Goal: Task Accomplishment & Management: Complete application form

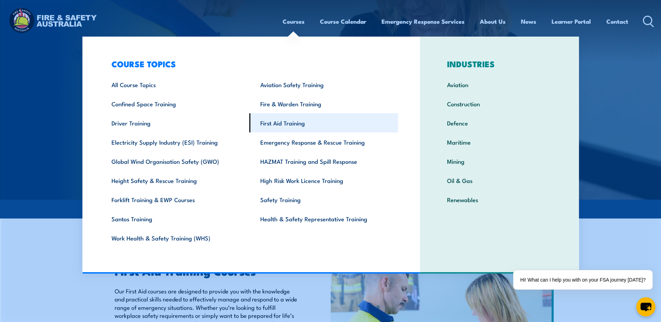
click at [283, 126] on link "First Aid Training" at bounding box center [324, 122] width 149 height 19
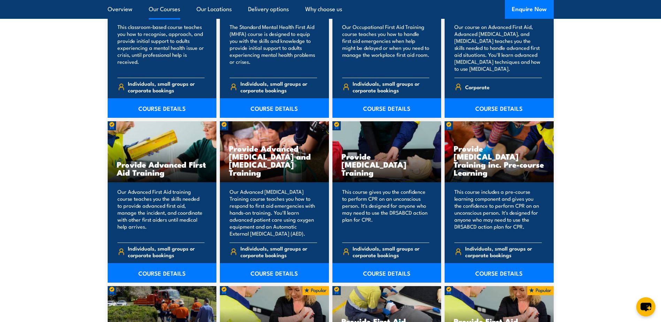
scroll to position [802, 0]
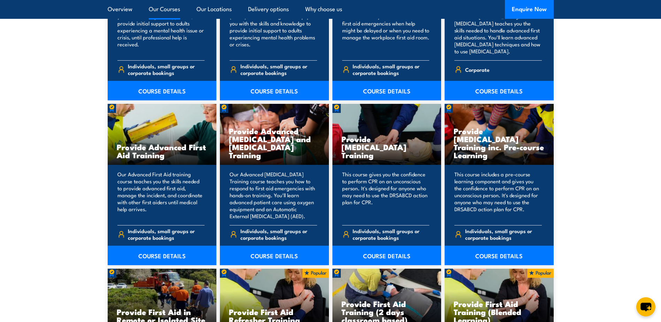
drag, startPoint x: 52, startPoint y: 157, endPoint x: 52, endPoint y: 167, distance: 9.8
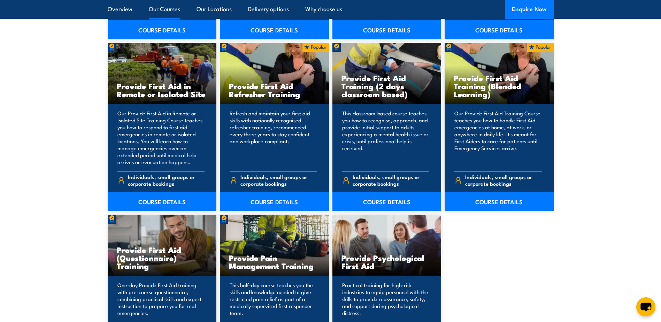
scroll to position [1028, 0]
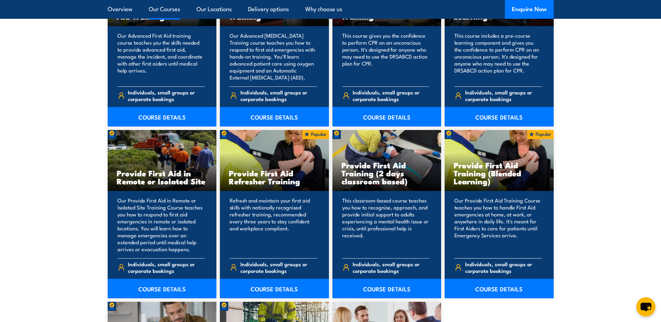
scroll to position [964, 0]
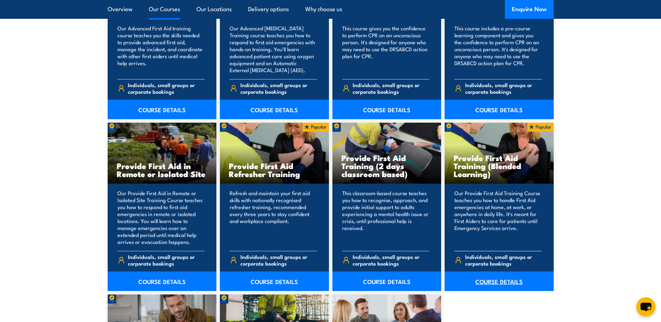
click at [487, 281] on link "COURSE DETAILS" at bounding box center [499, 282] width 109 height 20
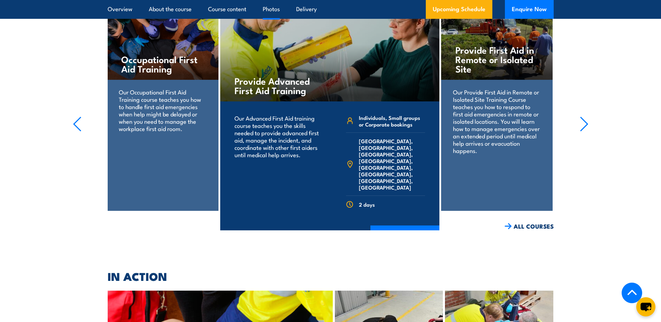
scroll to position [3240, 0]
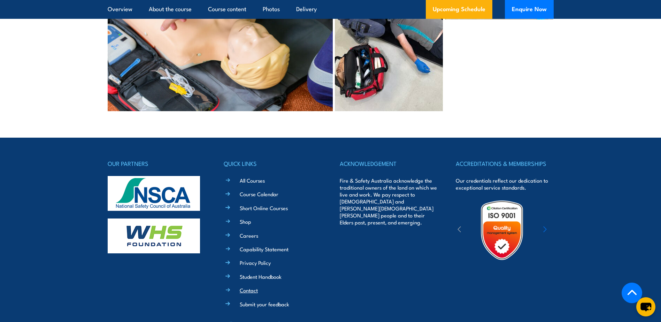
click at [242, 287] on link "Contact" at bounding box center [249, 290] width 18 height 7
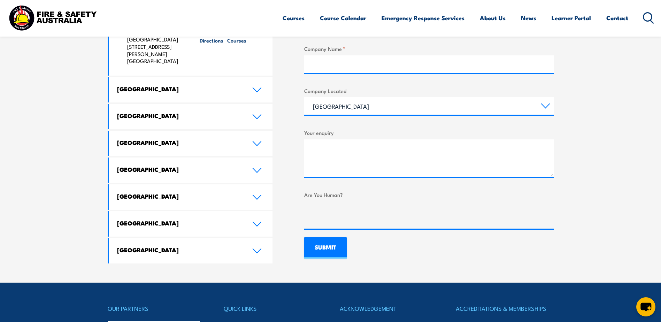
scroll to position [349, 0]
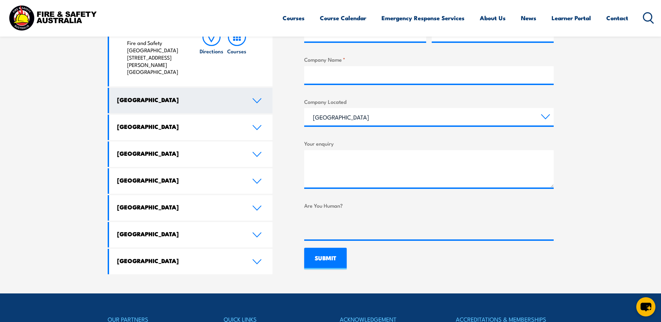
click at [192, 96] on h4 "New South Wales" at bounding box center [179, 100] width 125 height 8
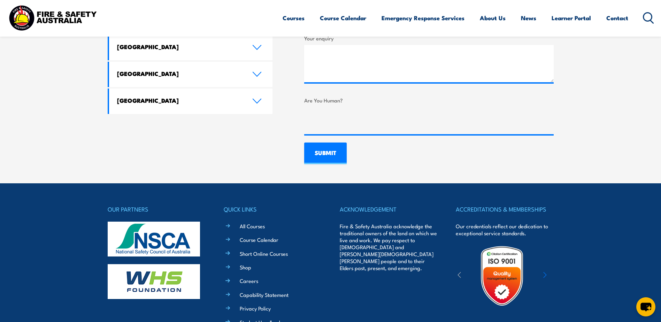
scroll to position [551, 0]
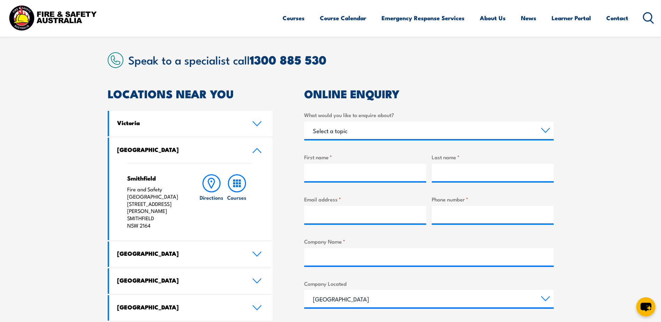
drag, startPoint x: 167, startPoint y: 233, endPoint x: 50, endPoint y: 188, distance: 125.6
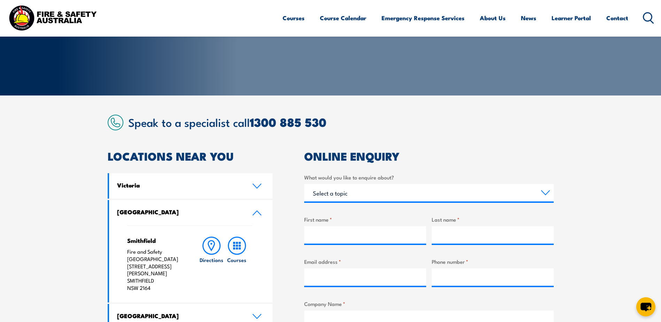
click at [50, 188] on section "Speak to a specialist call [PHONE_NUMBER] LOCATIONS NEAR [GEOGRAPHIC_DATA] [GEO…" at bounding box center [330, 314] width 661 height 437
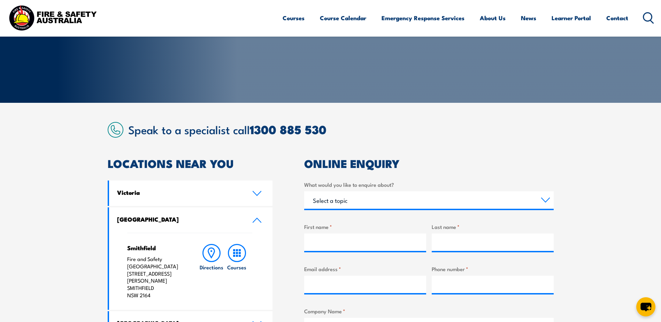
drag, startPoint x: 93, startPoint y: 248, endPoint x: 30, endPoint y: 242, distance: 64.1
click at [620, 16] on link "Contact" at bounding box center [618, 18] width 22 height 18
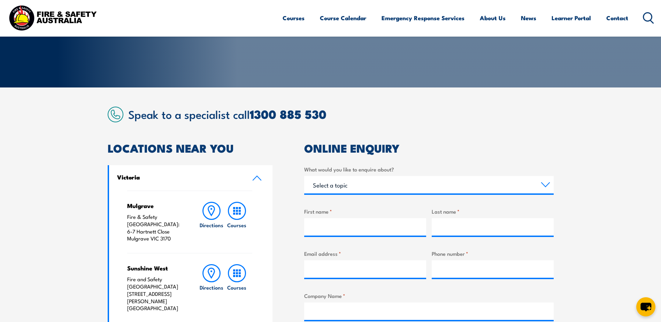
scroll to position [98, 0]
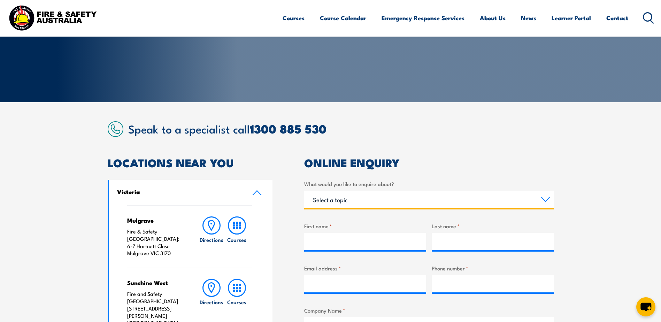
click at [360, 205] on select "Select a topic Training Emergency Response Services General Enquiry" at bounding box center [429, 199] width 250 height 17
select select "Training"
click at [304, 191] on select "Select a topic Training Emergency Response Services General Enquiry" at bounding box center [429, 199] width 250 height 17
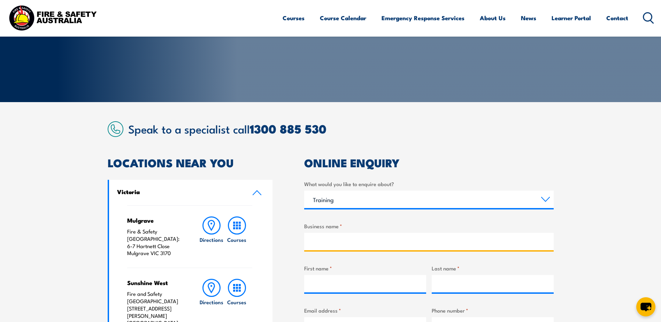
click at [338, 239] on input "Business name *" at bounding box center [429, 241] width 250 height 17
type input "[PERSON_NAME] transport"
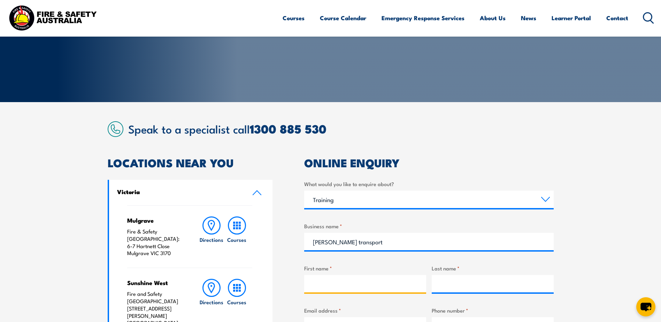
click at [359, 287] on input "First name *" at bounding box center [365, 283] width 122 height 17
type input "[PERSON_NAME]"
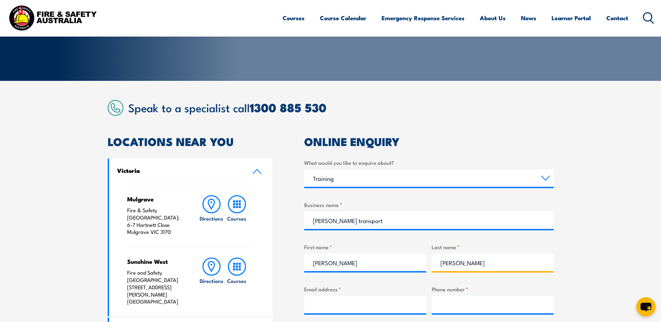
scroll to position [132, 0]
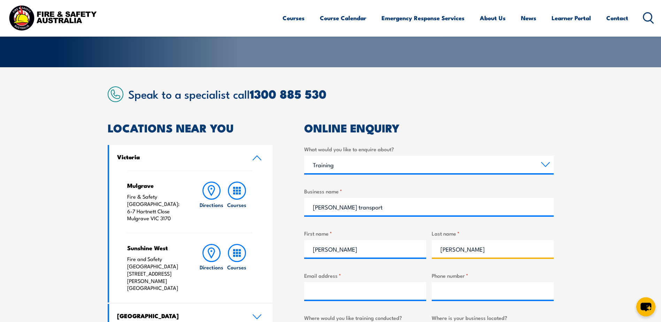
type input "[PERSON_NAME]"
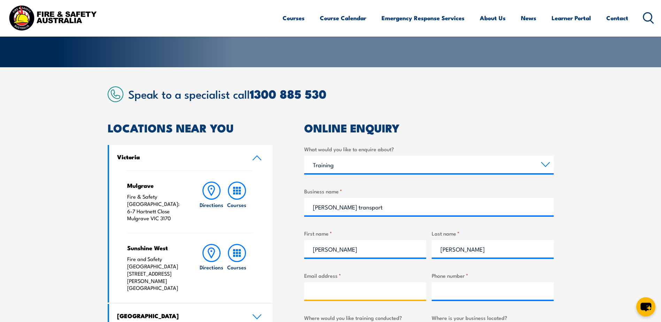
click at [340, 292] on input "Email address *" at bounding box center [365, 290] width 122 height 17
type input "[EMAIL_ADDRESS][DOMAIN_NAME]"
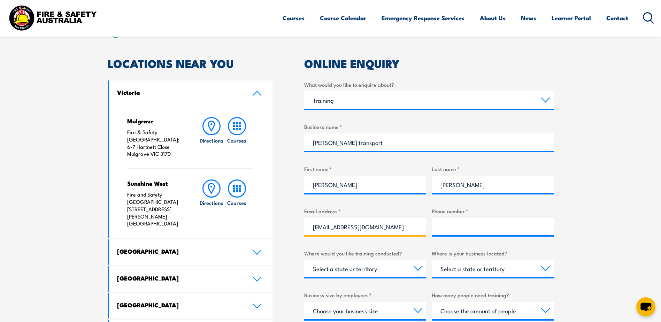
scroll to position [202, 0]
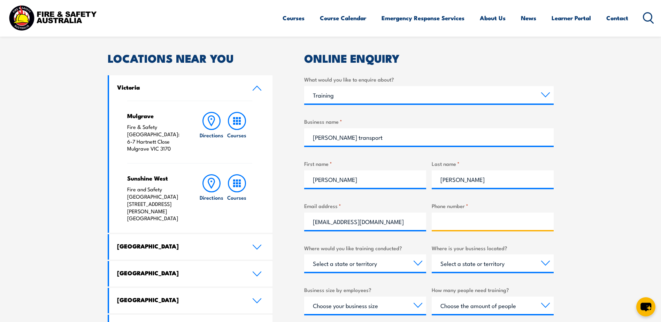
click at [525, 225] on input "Phone number *" at bounding box center [493, 221] width 122 height 17
click at [530, 222] on input "Phone number *" at bounding box center [493, 221] width 122 height 17
click at [588, 185] on section "Speak to a specialist call [PHONE_NUMBER] LOCATIONS NEAR [GEOGRAPHIC_DATA] [GEO…" at bounding box center [330, 238] width 661 height 480
click at [518, 229] on input "Phone number *" at bounding box center [493, 221] width 122 height 17
type input "516532559"
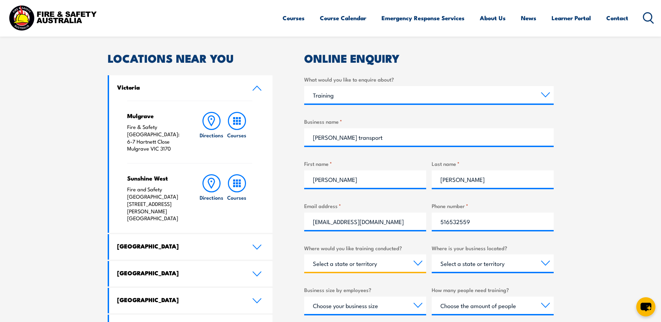
click at [354, 258] on select "Select a state or territory Nationally - multiple locations [GEOGRAPHIC_DATA] […" at bounding box center [365, 262] width 122 height 17
select select "[GEOGRAPHIC_DATA]"
click at [304, 254] on select "Select a state or territory Nationally - multiple locations [GEOGRAPHIC_DATA] […" at bounding box center [365, 262] width 122 height 17
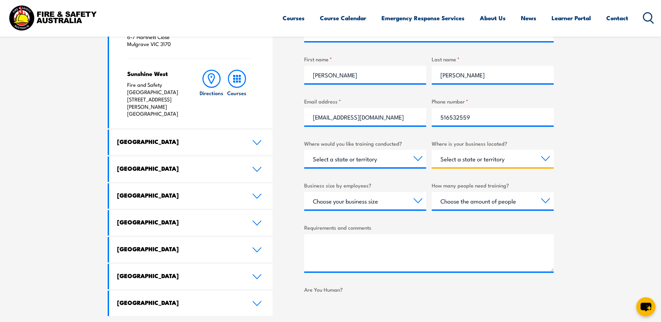
click at [530, 156] on select "Select a state or territory [GEOGRAPHIC_DATA] [GEOGRAPHIC_DATA] [GEOGRAPHIC_DAT…" at bounding box center [493, 158] width 122 height 17
select select "[GEOGRAPHIC_DATA]"
click at [432, 150] on select "Select a state or territory [GEOGRAPHIC_DATA] [GEOGRAPHIC_DATA] [GEOGRAPHIC_DAT…" at bounding box center [493, 158] width 122 height 17
click at [382, 202] on select "Choose your business size 1 to 19 20 to 199 200+" at bounding box center [365, 200] width 122 height 17
select select "1 to 19"
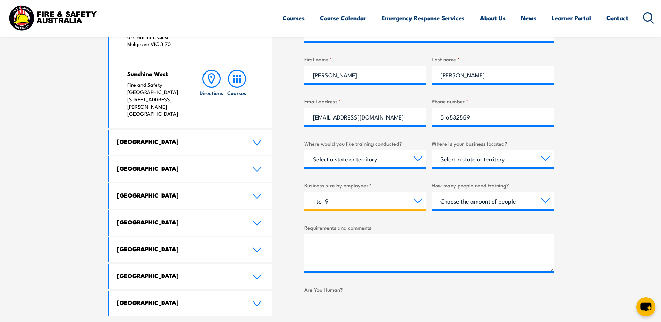
click at [304, 192] on select "Choose your business size 1 to 19 20 to 199 200+" at bounding box center [365, 200] width 122 height 17
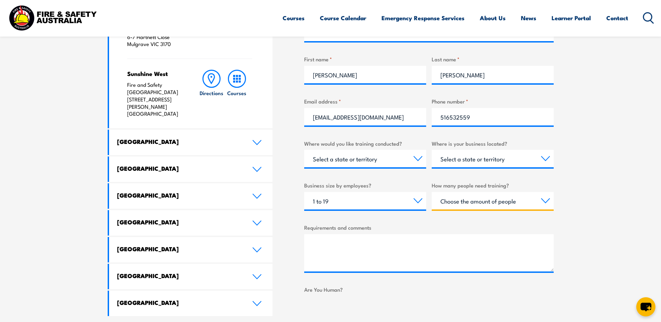
click at [489, 204] on select "Choose the amount of people 1 to 4 5 to 19 20+" at bounding box center [493, 200] width 122 height 17
select select "1 to 4"
click at [432, 192] on select "Choose the amount of people 1 to 4 5 to 19 20+" at bounding box center [493, 200] width 122 height 17
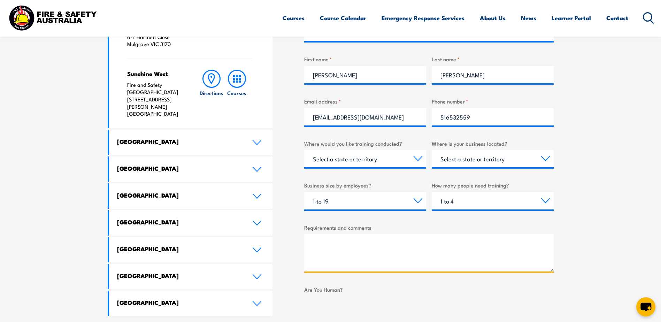
click at [379, 246] on textarea "Requirements and comments" at bounding box center [429, 252] width 250 height 37
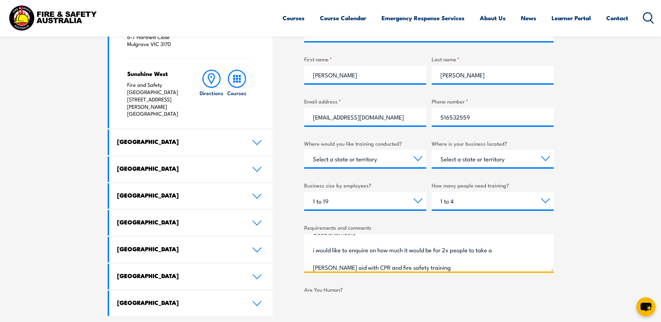
click at [392, 266] on textarea "Good afternoon, i would like to enquire on how much it would be for 2x people t…" at bounding box center [429, 252] width 250 height 37
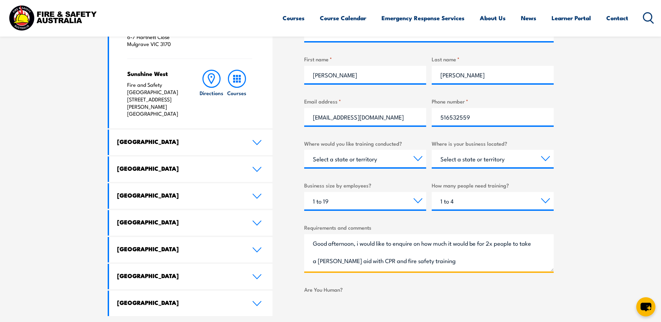
scroll to position [0, 0]
click at [428, 263] on textarea "Good afternoon, I would like to enquire on how much it would be for 2x people t…" at bounding box center [429, 252] width 250 height 37
click at [356, 244] on textarea "Good afternoon, I would like to enquire on how much it would be for 2x people t…" at bounding box center [429, 252] width 250 height 37
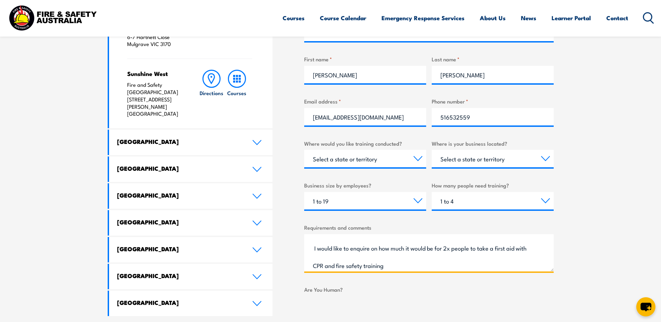
scroll to position [15, 0]
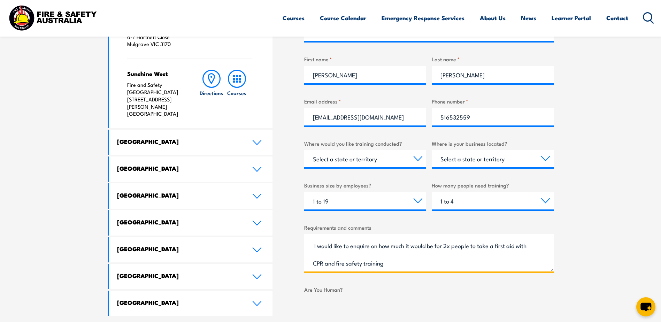
click at [529, 246] on textarea "Good afternoon, I would like to enquire on how much it would be for 2x people t…" at bounding box center [429, 252] width 250 height 37
click at [317, 267] on textarea "Good afternoon, I would like to enquire on how much it would be for 2x people t…" at bounding box center [429, 252] width 250 height 37
click at [310, 264] on textarea "Good afternoon, I would like to enquire on how much it would be for 2x people t…" at bounding box center [429, 252] width 250 height 37
click at [398, 261] on textarea "Good afternoon, I would like to enquire on how much it would be for 2x people t…" at bounding box center [429, 252] width 250 height 37
click at [336, 264] on textarea "Good afternoon, I would like to enquire on how much it would be for 2x people t…" at bounding box center [429, 252] width 250 height 37
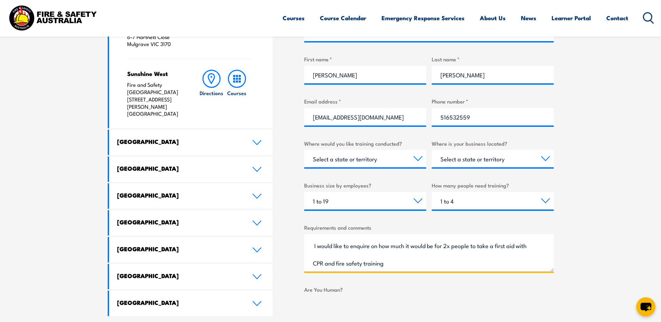
click at [407, 263] on textarea "Good afternoon, I would like to enquire on how much it would be for 2x people t…" at bounding box center [429, 252] width 250 height 37
click at [335, 266] on textarea "Good afternoon, I would like to enquire on how much it would be for 2x people t…" at bounding box center [429, 252] width 250 height 37
click at [412, 263] on textarea "Good afternoon, I would like to enquire on how much it would be for 2x people t…" at bounding box center [429, 252] width 250 height 37
click at [398, 262] on textarea "Good afternoon, I would like to enquire on how much it would be for 2x people t…" at bounding box center [429, 252] width 250 height 37
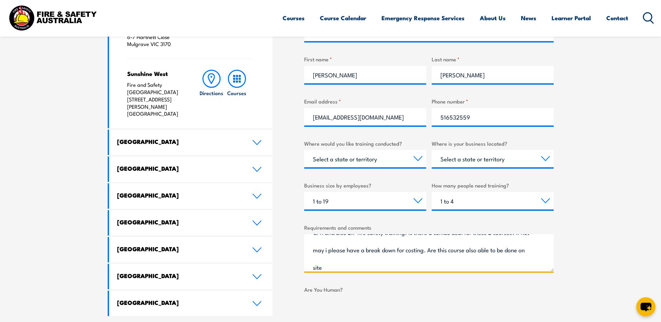
click at [461, 251] on textarea "Good afternoon, I would like to enquire on how much it would be for 2x people t…" at bounding box center [429, 252] width 250 height 37
click at [460, 252] on textarea "Good afternoon, I would like to enquire on how much it would be for 2x people t…" at bounding box center [429, 252] width 250 height 37
click at [359, 262] on textarea "Good afternoon, I would like to enquire on how much it would be for 2x people t…" at bounding box center [429, 252] width 250 height 37
click at [480, 252] on textarea "Good afternoon, I would like to enquire on how much it would be for 2x people t…" at bounding box center [429, 252] width 250 height 37
click at [429, 258] on textarea "Good afternoon, I would like to enquire on how much it would be for 2x people t…" at bounding box center [429, 252] width 250 height 37
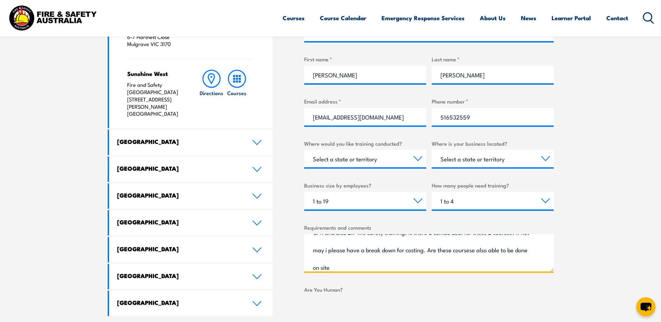
click at [394, 265] on textarea "Good afternoon, I would like to enquire on how much it would be for 2x people t…" at bounding box center [429, 252] width 250 height 37
click at [358, 268] on textarea "Good afternoon, I would like to enquire on how much it would be for 2x people t…" at bounding box center [429, 252] width 250 height 37
click at [389, 252] on textarea "Good afternoon, I would like to enquire on how much it would be for 2x people t…" at bounding box center [429, 252] width 250 height 37
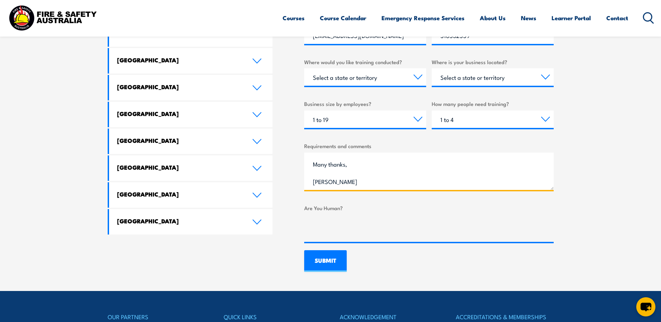
scroll to position [446, 0]
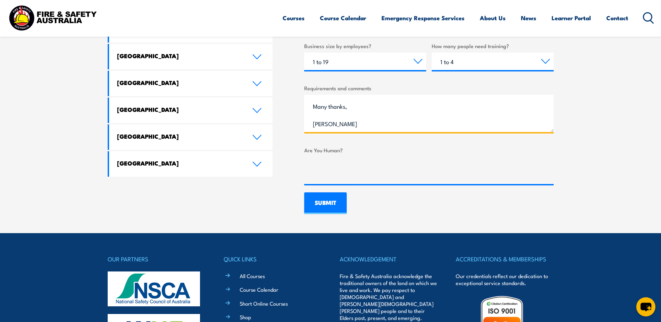
type textarea "Good afternoon, I would like to enquire on how much it would be for 2x people t…"
click at [324, 207] on input "SUBMIT" at bounding box center [325, 203] width 43 height 22
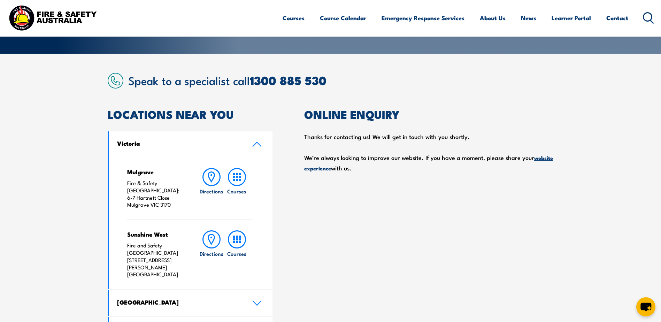
scroll to position [28, 0]
